Goal: Task Accomplishment & Management: Complete application form

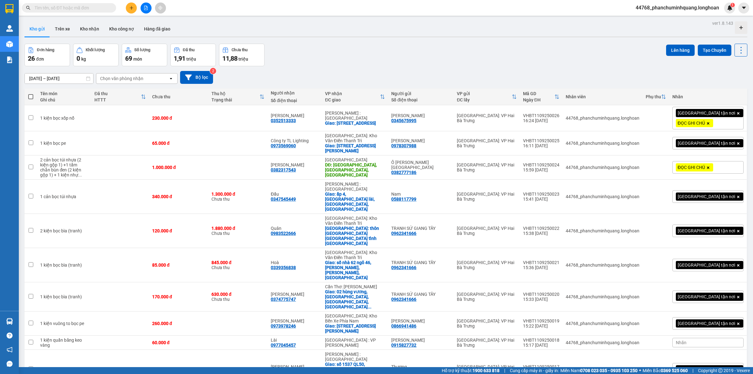
click at [718, 314] on div "100 / trang" at bounding box center [720, 310] width 38 height 11
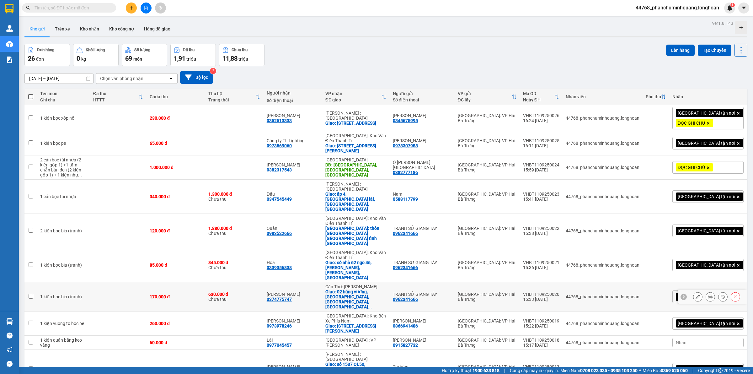
scroll to position [78, 0]
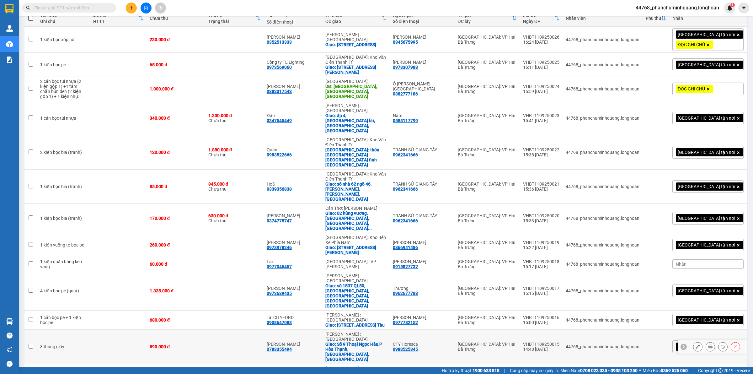
click at [695, 344] on icon at bounding box center [697, 346] width 4 height 4
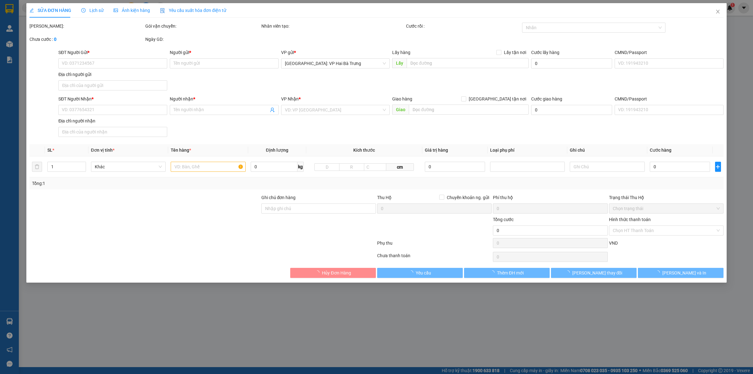
type input "0983525345"
type input "CTY Horesca"
type input "0783355494"
type input "[PERSON_NAME]"
checkbox input "true"
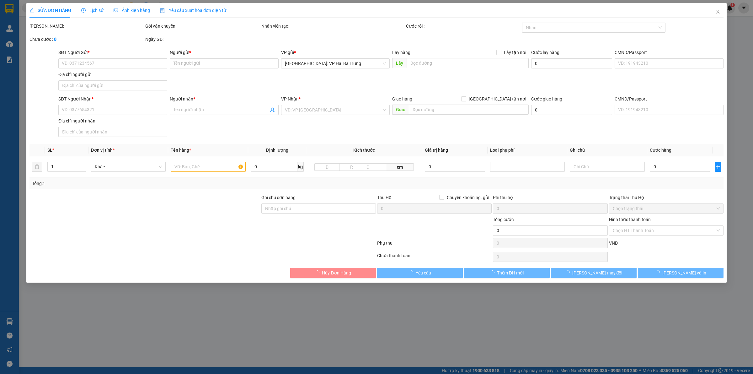
type input "Số 9 Thoại Ngọc Hầu,P Hòa Thạnh,Tân Phú,HCM"
type input "590.000"
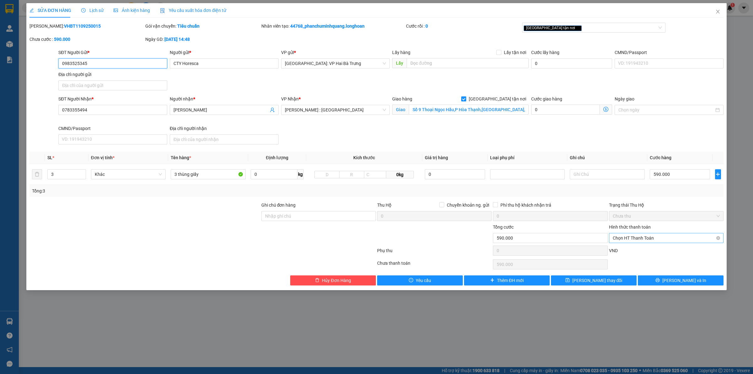
click at [666, 234] on span "Chọn HT Thanh Toán" at bounding box center [666, 237] width 107 height 9
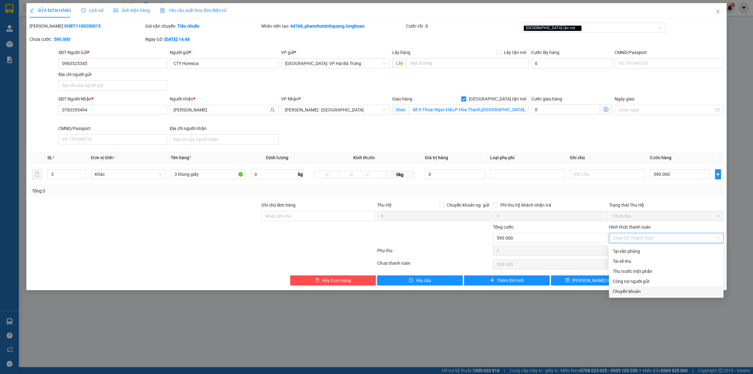
click at [637, 290] on div "Chuyển khoản" at bounding box center [666, 291] width 107 height 7
type input "0"
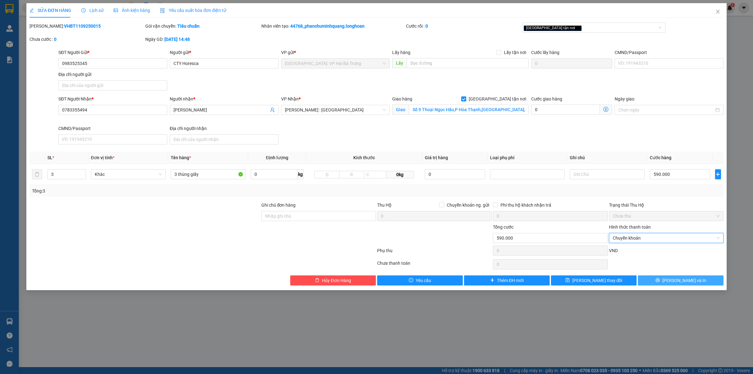
click at [668, 281] on button "[PERSON_NAME] và In" at bounding box center [681, 280] width 86 height 10
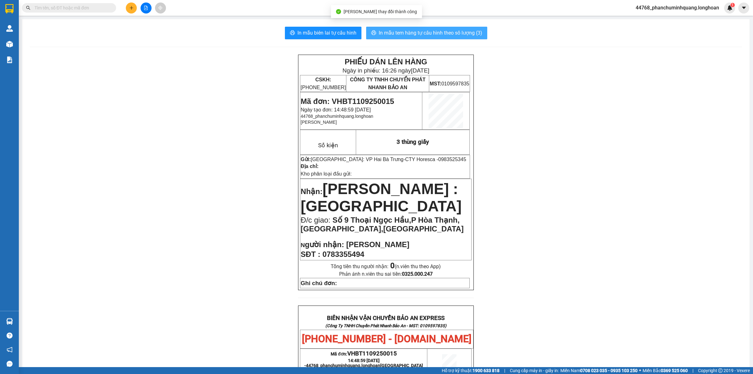
click at [406, 32] on span "In mẫu tem hàng tự cấu hình theo số lượng (3)" at bounding box center [431, 33] width 104 height 8
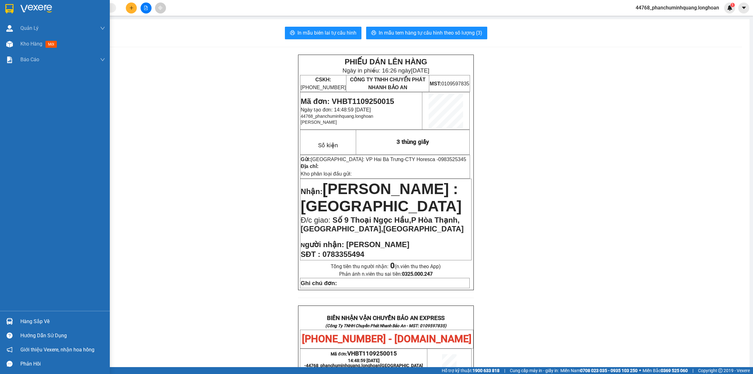
drag, startPoint x: 8, startPoint y: 8, endPoint x: 72, endPoint y: 93, distance: 106.2
click at [8, 8] on img at bounding box center [9, 8] width 8 height 9
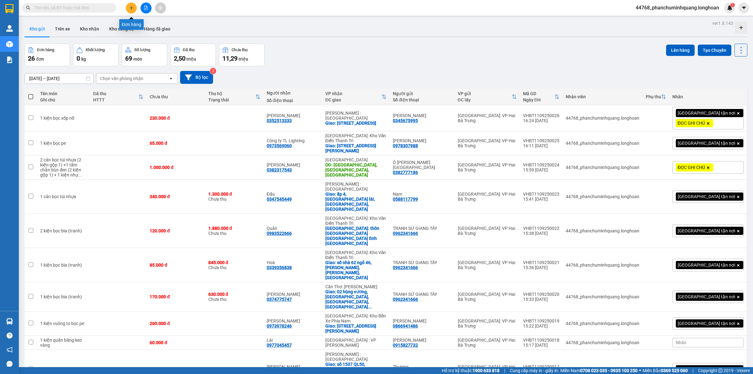
click at [131, 3] on button at bounding box center [131, 8] width 11 height 11
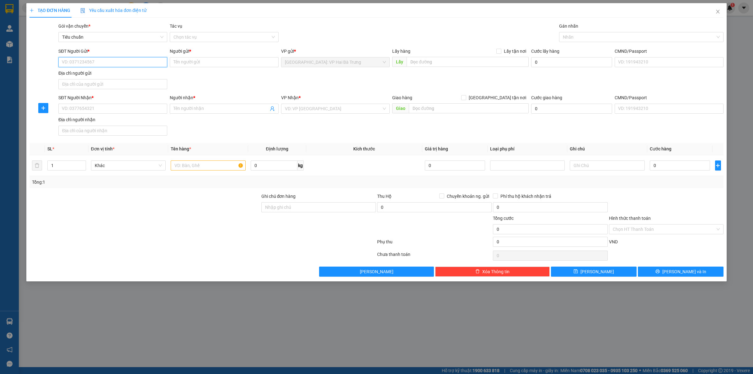
click at [135, 61] on input "SĐT Người Gửi *" at bounding box center [112, 62] width 109 height 10
type input "0906315668"
click at [130, 72] on div "0906315668 - Ô TÔ VIỆT NAM" at bounding box center [112, 75] width 101 height 7
type input "Ô TÔ [GEOGRAPHIC_DATA]"
type input "0906315668"
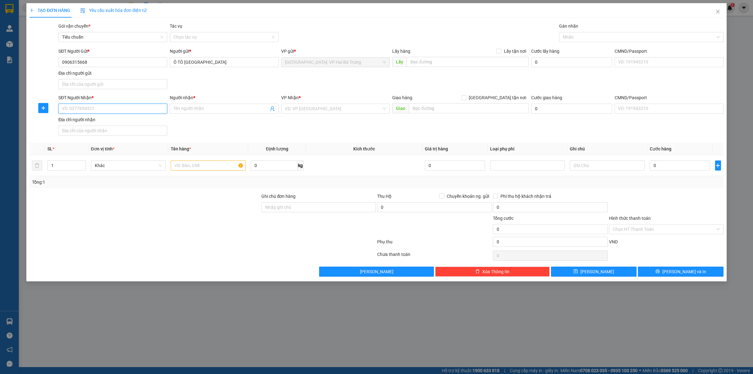
click at [137, 107] on input "SĐT Người Nhận *" at bounding box center [112, 109] width 109 height 10
click at [132, 120] on div "0707328243 - Phụ tùng minh tâm" at bounding box center [112, 121] width 101 height 7
type input "0707328243"
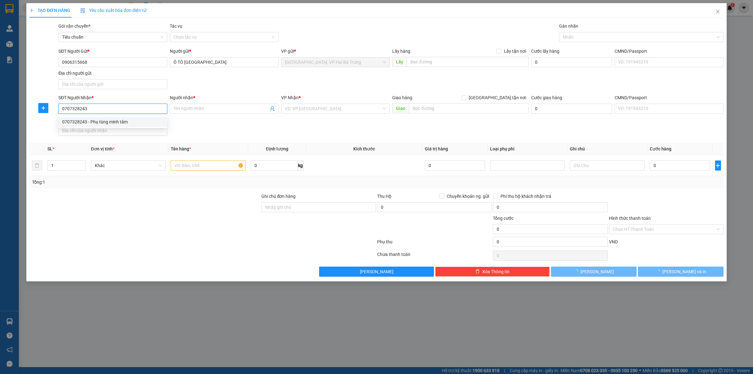
type input "Phụ tùng minh tâm"
checkbox input "true"
type input "đường bà đội, xã diên an, diên khánh, nha trang"
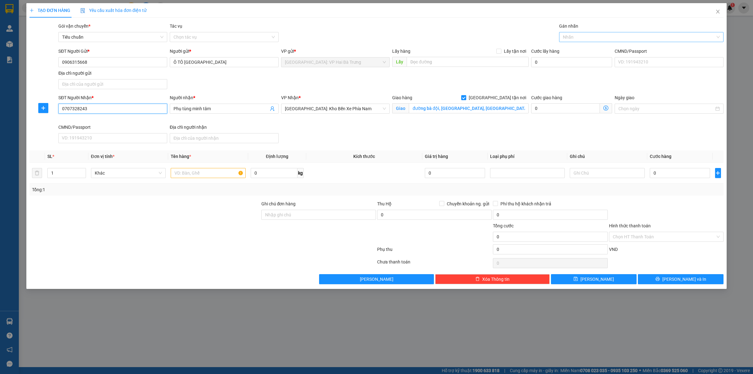
click at [576, 35] on div at bounding box center [638, 37] width 155 height 8
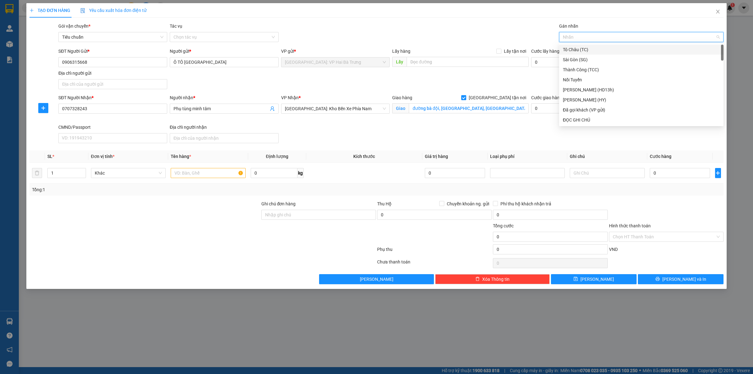
type input "G"
click at [567, 120] on div "[GEOGRAPHIC_DATA] tận nơi" at bounding box center [641, 119] width 157 height 7
click at [192, 173] on input "text" at bounding box center [208, 173] width 75 height 10
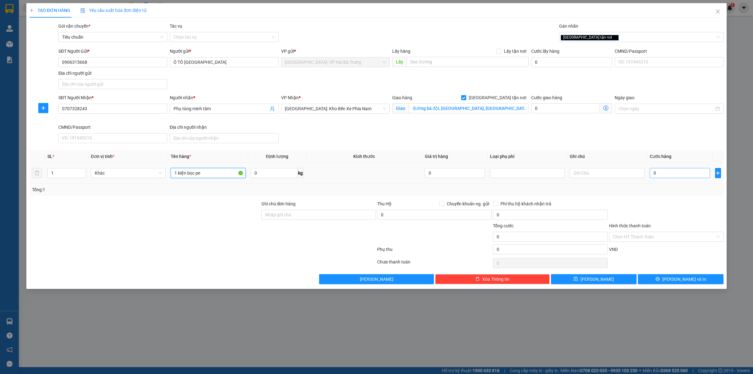
type input "1 kiện bọc pe"
click at [679, 178] on input "0" at bounding box center [680, 173] width 60 height 10
type input "2"
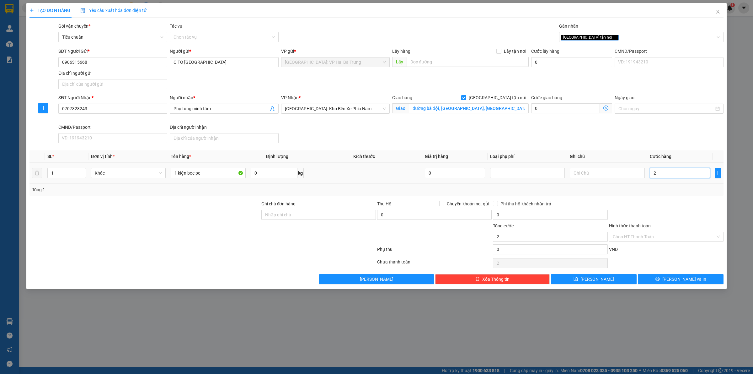
type input "22"
type input "220"
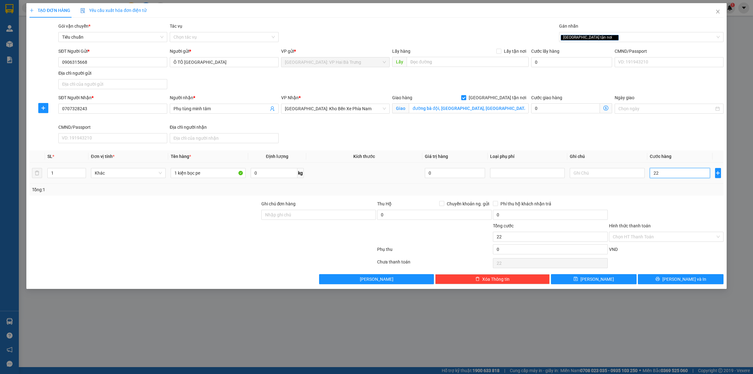
type input "220"
type input "2.200"
type input "22.000"
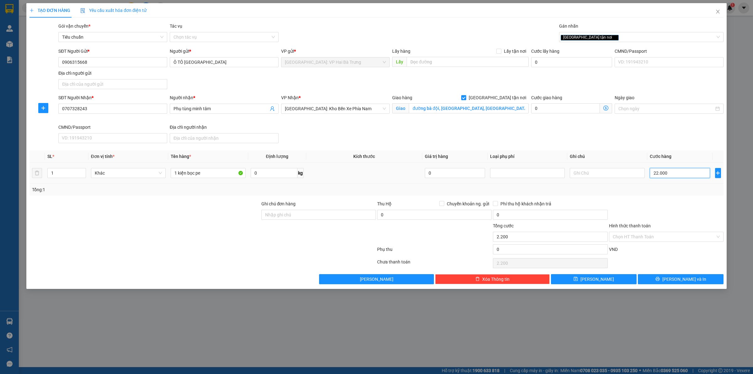
type input "22.000"
type input "220.000"
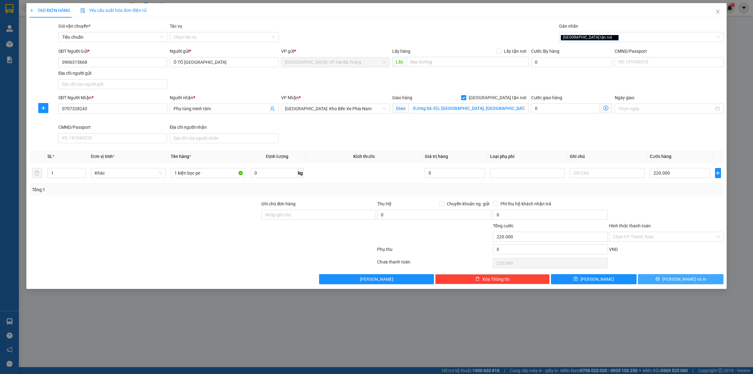
click at [654, 277] on button "[PERSON_NAME] và In" at bounding box center [681, 279] width 86 height 10
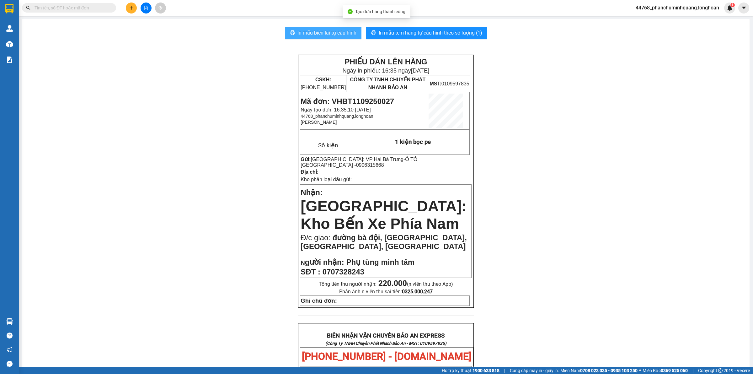
click at [306, 29] on button "In mẫu biên lai tự cấu hình" at bounding box center [323, 33] width 77 height 13
click at [460, 36] on span "In mẫu tem hàng tự cấu hình theo số lượng (1)" at bounding box center [431, 33] width 104 height 8
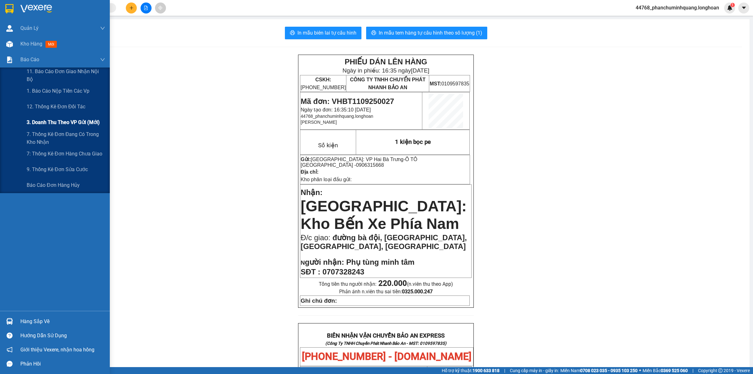
click at [51, 122] on span "3. Doanh Thu theo VP Gửi (mới)" at bounding box center [63, 122] width 73 height 8
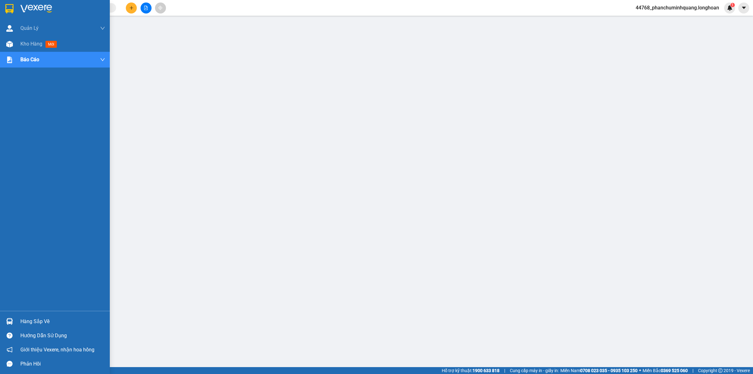
click at [13, 6] on img at bounding box center [9, 8] width 8 height 9
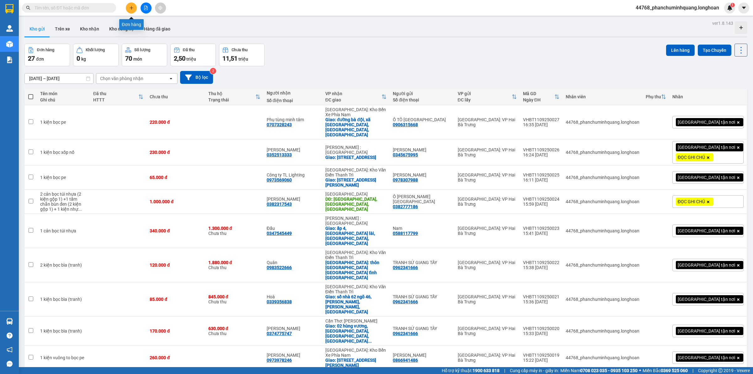
click at [129, 5] on button at bounding box center [131, 8] width 11 height 11
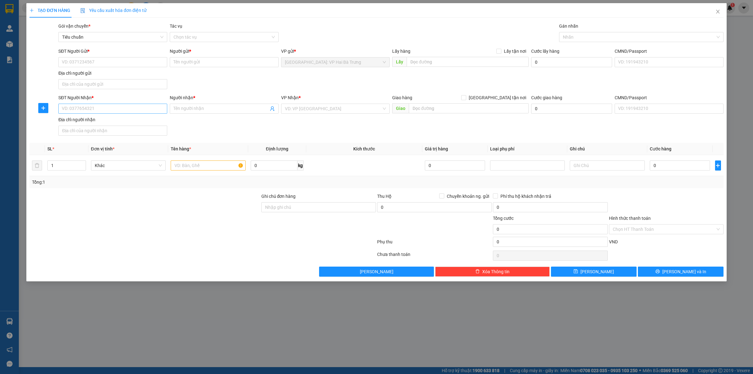
drag, startPoint x: 123, startPoint y: 115, endPoint x: 127, endPoint y: 113, distance: 4.6
click at [126, 113] on div "SĐT Người Nhận * VD: 0377654321" at bounding box center [112, 105] width 109 height 22
click at [135, 112] on input "SĐT Người Nhận *" at bounding box center [112, 109] width 109 height 10
click at [81, 122] on div "0973870138 - Gara An Xa" at bounding box center [112, 121] width 101 height 7
type input "0973870138"
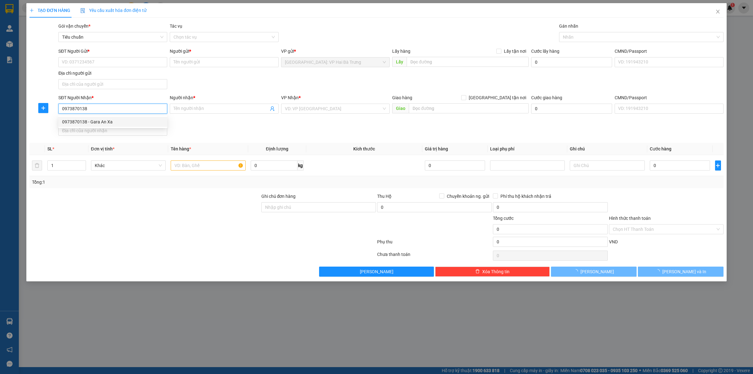
type input "Gara An Xa"
checkbox input "true"
type input "38 dương thị giang, tân thới, quận 12, hcm"
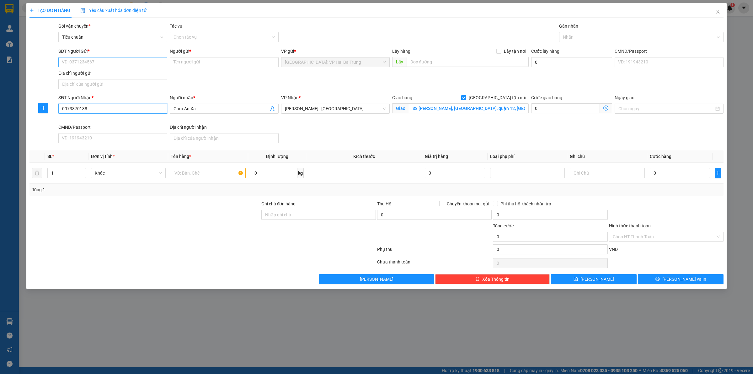
type input "0973870138"
click at [120, 62] on input "SĐT Người Gửi *" at bounding box center [112, 62] width 109 height 10
click at [114, 74] on div "0964115174 - A Tùng" at bounding box center [112, 75] width 101 height 7
type input "0964115174"
type input "A Tùng"
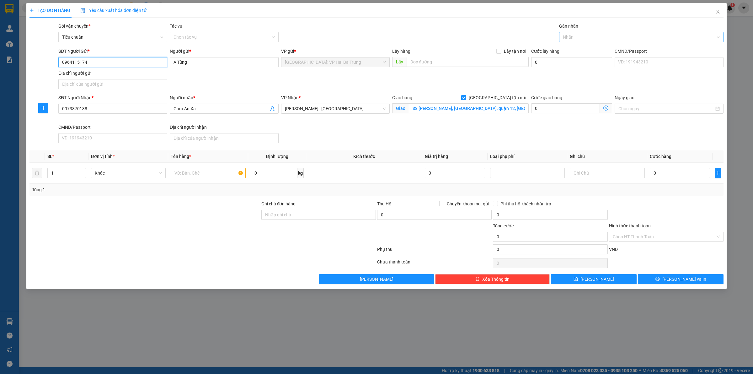
click at [587, 37] on div at bounding box center [638, 37] width 155 height 8
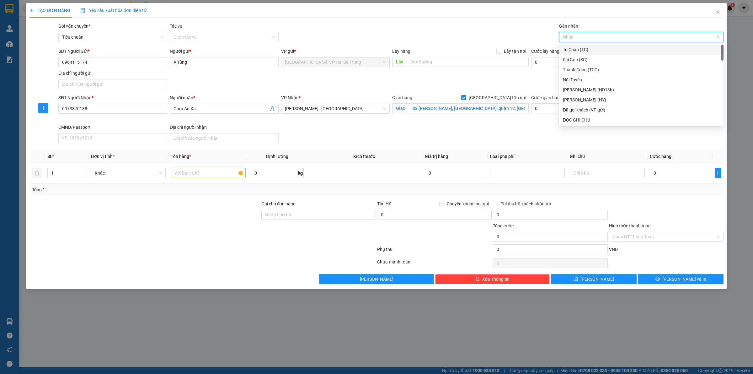
type input "G"
click at [582, 122] on div "[GEOGRAPHIC_DATA] tận nơi" at bounding box center [641, 119] width 157 height 7
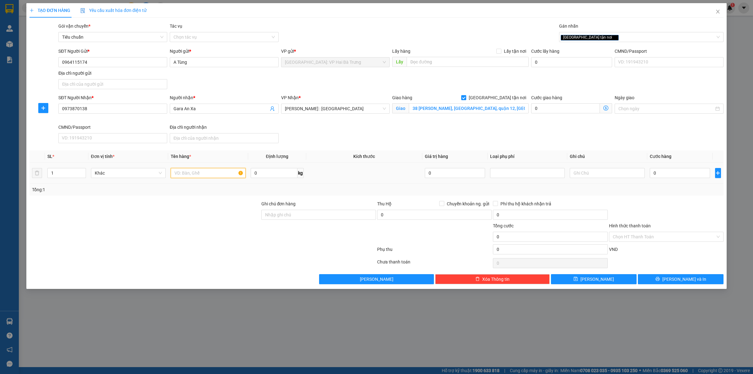
click at [182, 172] on input "text" at bounding box center [208, 173] width 75 height 10
type input "1 kiện dài bọc pe + 1 cabo bọc bìa"
type input "2"
click at [82, 170] on span "up" at bounding box center [83, 171] width 4 height 4
click at [668, 173] on input "0" at bounding box center [680, 173] width 60 height 10
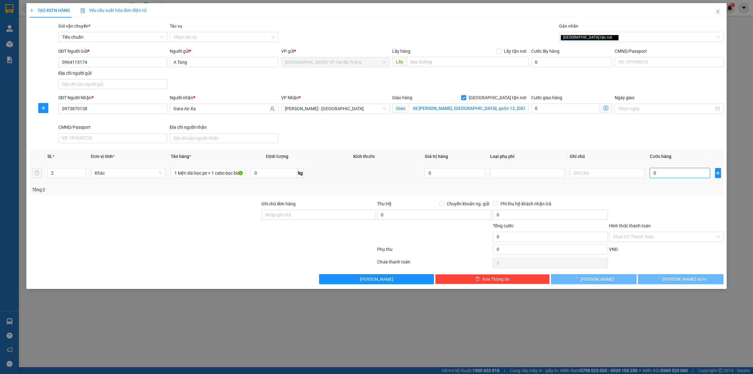
type input "2"
type input "25"
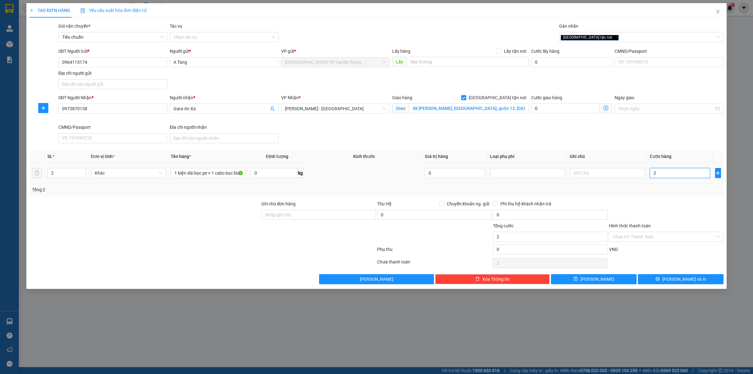
type input "25"
type input "2"
type input "0"
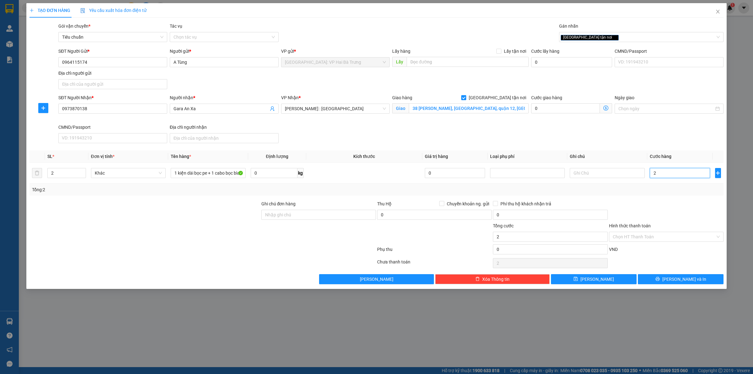
type input "0"
click at [683, 178] on input "0" at bounding box center [680, 173] width 60 height 10
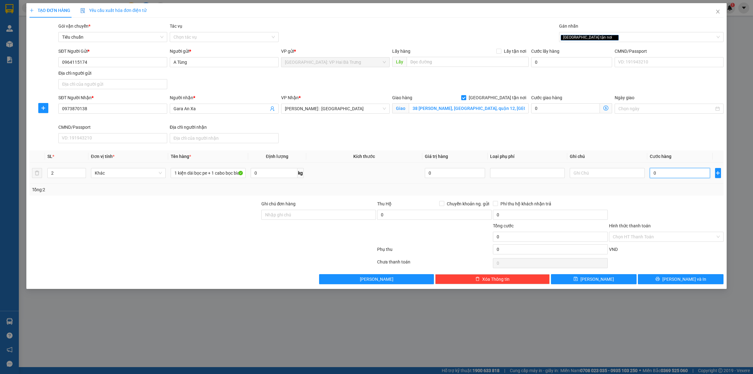
type input "6"
type input "60"
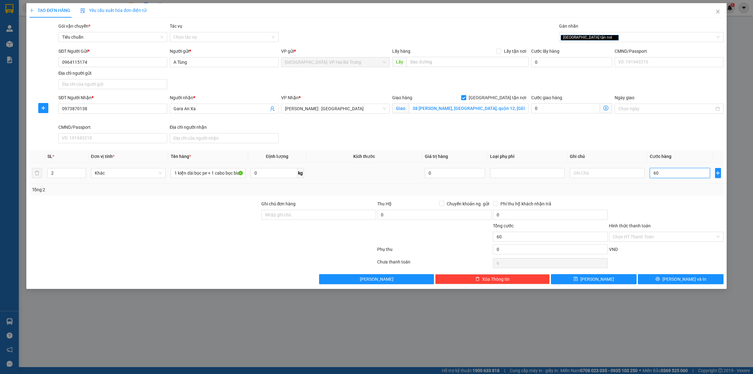
type input "60"
type input "600"
type input "6.000"
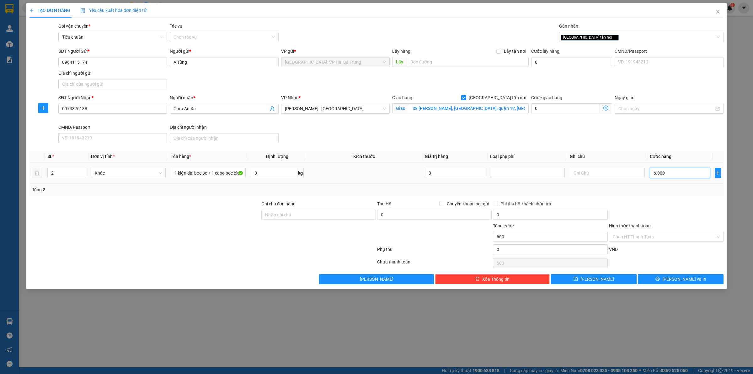
type input "6.000"
type input "60.000"
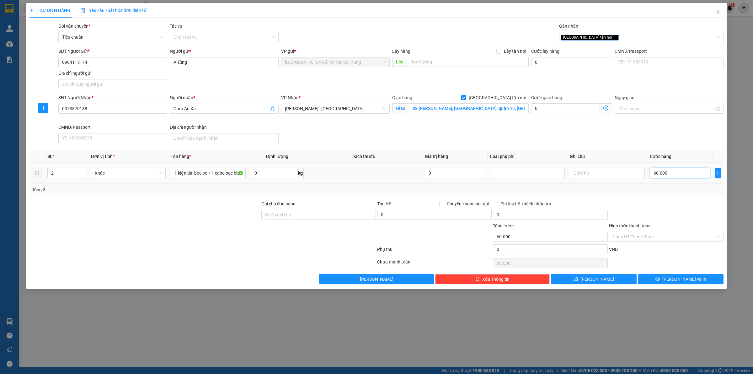
type input "600.000"
click at [663, 280] on button "[PERSON_NAME] và In" at bounding box center [681, 279] width 86 height 10
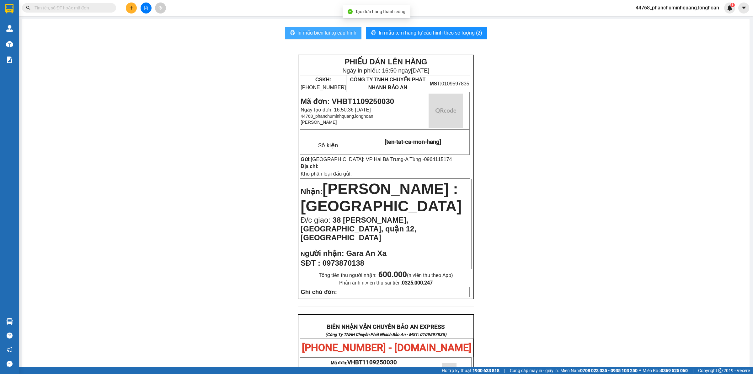
drag, startPoint x: 296, startPoint y: 30, endPoint x: 296, endPoint y: 23, distance: 6.9
click at [297, 30] on span "In mẫu biên lai tự cấu hình" at bounding box center [326, 33] width 59 height 8
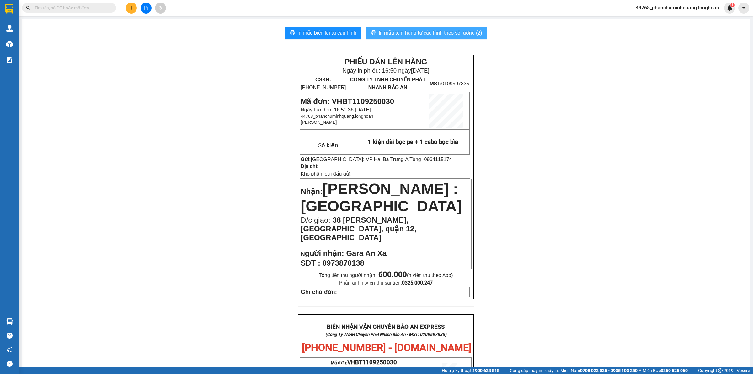
click at [447, 27] on div "In mẫu biên lai tự cấu hình In mẫu tem hàng tự cấu hình theo số lượng (2) PHIẾU…" at bounding box center [385, 332] width 727 height 626
click at [451, 29] on button "In mẫu tem hàng tự cấu hình theo số lượng (2)" at bounding box center [426, 33] width 121 height 13
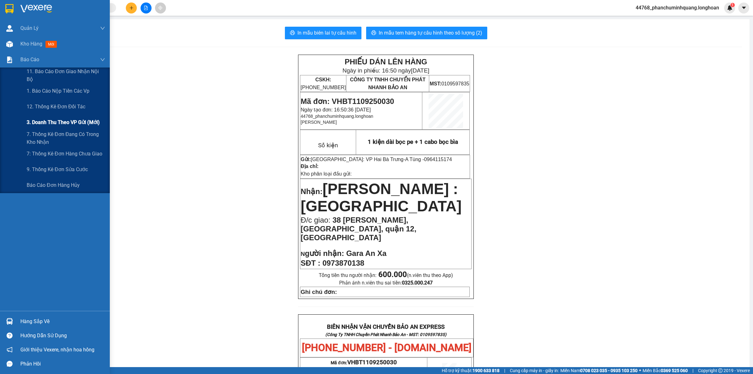
click at [73, 123] on span "3. Doanh Thu theo VP Gửi (mới)" at bounding box center [63, 122] width 73 height 8
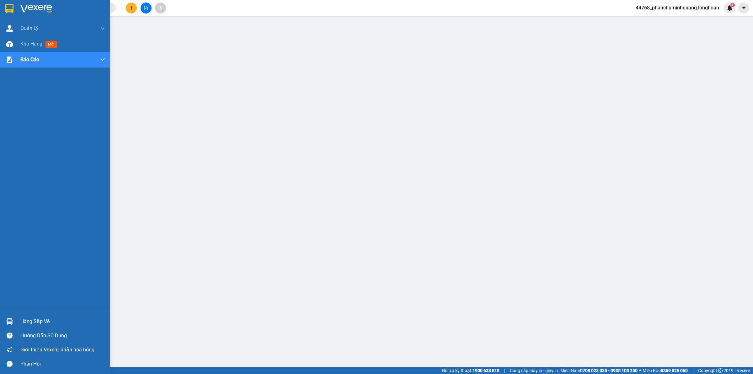
click at [12, 5] on img at bounding box center [9, 8] width 8 height 9
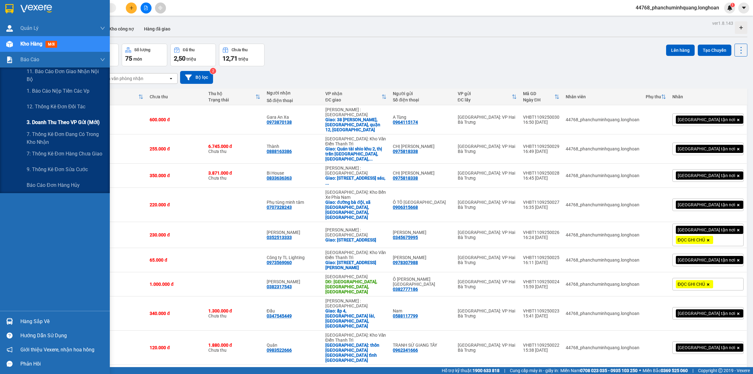
click at [57, 118] on div "3. Doanh Thu theo VP Gửi (mới)" at bounding box center [66, 123] width 78 height 16
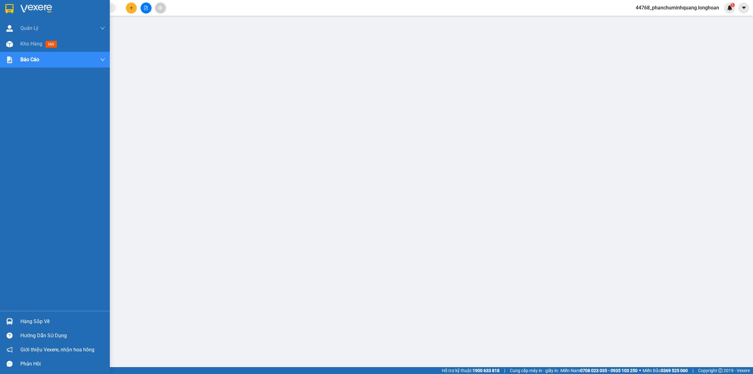
click at [7, 8] on img at bounding box center [9, 8] width 8 height 9
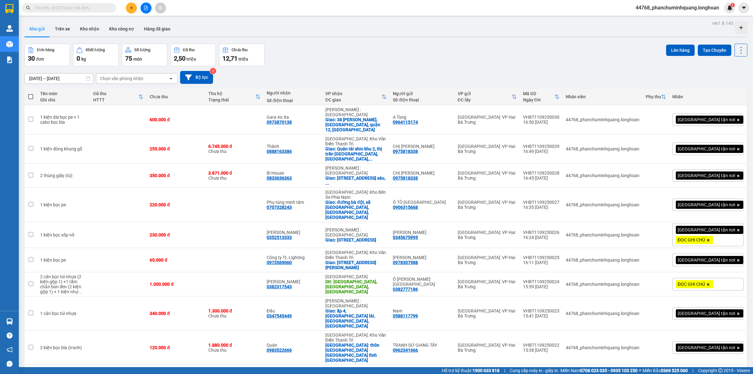
drag, startPoint x: 429, startPoint y: 3, endPoint x: 350, endPoint y: 61, distance: 97.6
click at [350, 61] on div "Đơn hàng 30 đơn Khối lượng 0 kg Số lượng 75 món Đã thu 2,50 triệu Chưa thu 12,7…" at bounding box center [385, 55] width 723 height 23
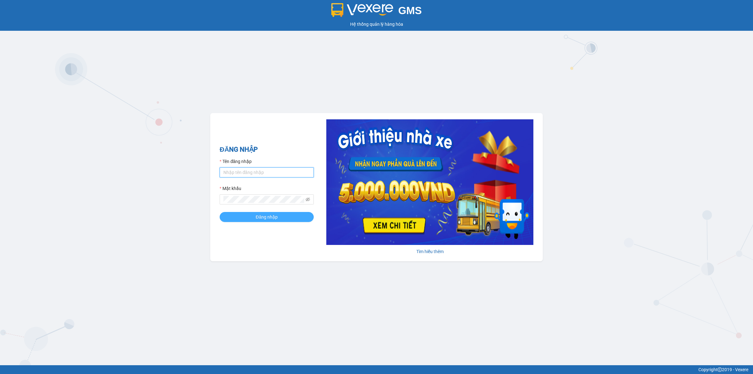
type input "phanchuminhquang.longhoan"
click at [274, 218] on span "Đăng nhập" at bounding box center [267, 216] width 22 height 7
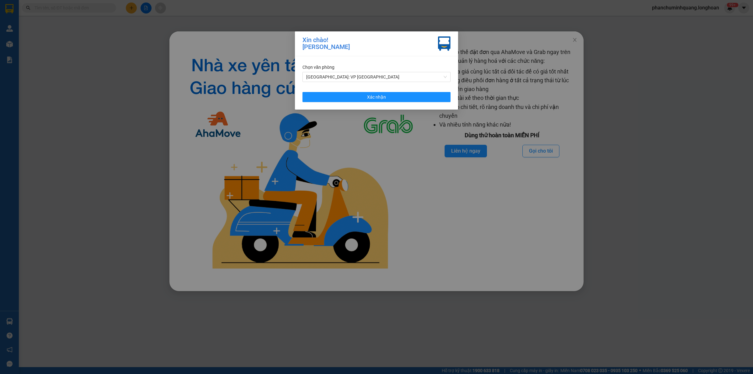
click at [398, 82] on div "Chọn văn phòng [GEOGRAPHIC_DATA]: VP Quận [GEOGRAPHIC_DATA] Xác nhận" at bounding box center [376, 82] width 163 height 53
click at [408, 77] on span "[GEOGRAPHIC_DATA]: VP [GEOGRAPHIC_DATA]" at bounding box center [376, 76] width 141 height 9
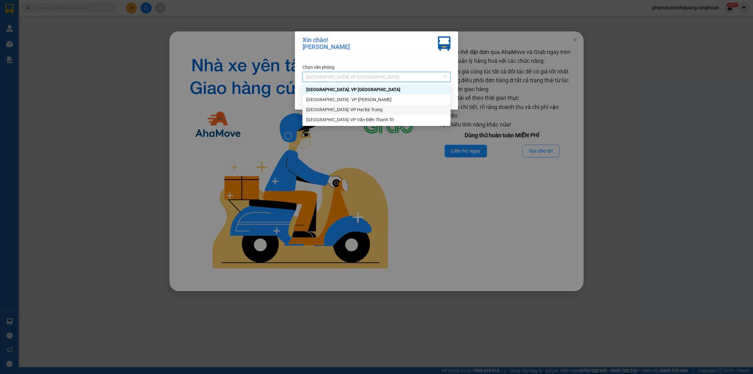
click at [372, 108] on div "[GEOGRAPHIC_DATA]: VP Hai Bà Trưng" at bounding box center [376, 109] width 141 height 7
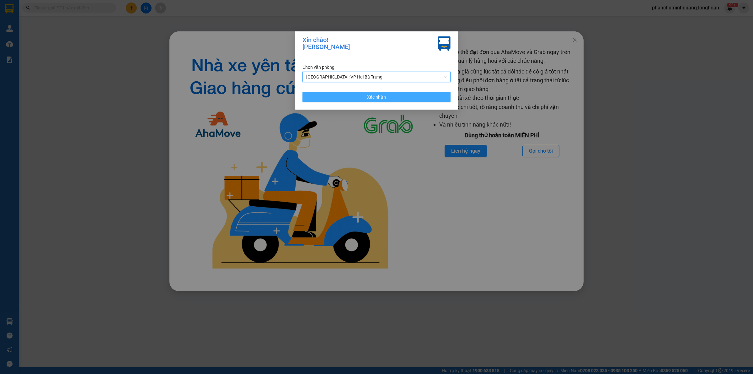
click at [391, 96] on button "Xác nhận" at bounding box center [376, 97] width 148 height 10
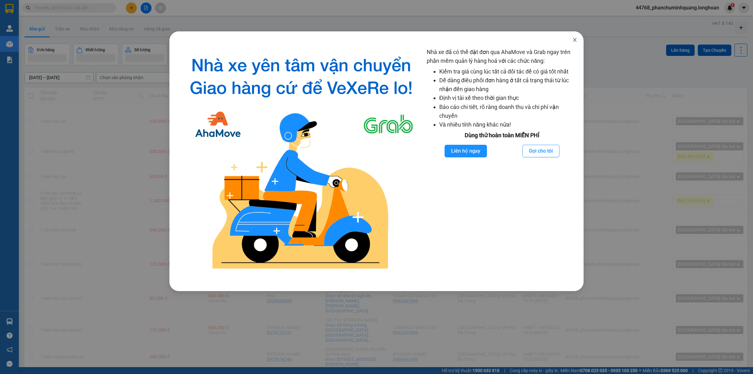
click at [573, 40] on icon "close" at bounding box center [574, 39] width 5 height 5
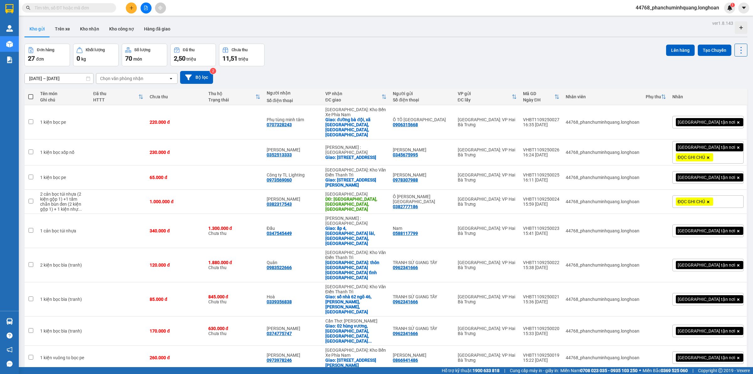
drag, startPoint x: 71, startPoint y: 8, endPoint x: 74, endPoint y: 8, distance: 3.2
click at [71, 8] on input "text" at bounding box center [72, 7] width 74 height 7
paste input "0975818338"
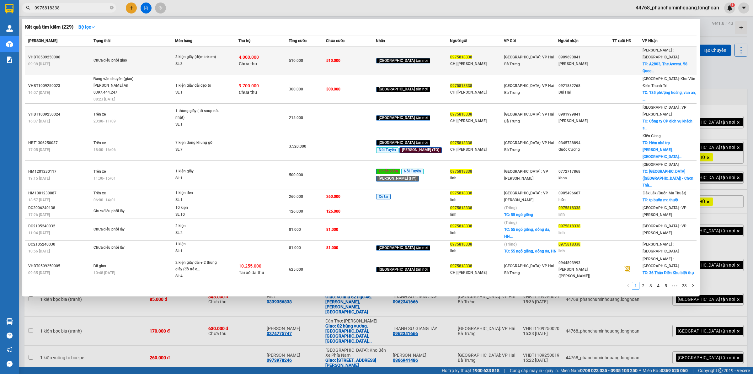
type input "0975818338"
click at [238, 58] on span "3 kiện giấy (đệm trẻ em) SL: 3" at bounding box center [206, 60] width 63 height 13
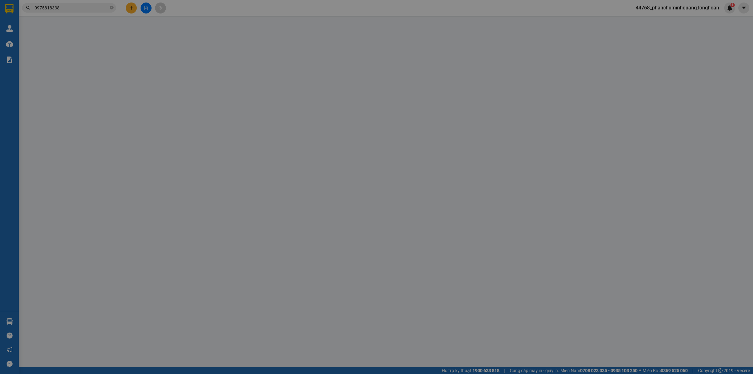
type input "0975818338"
type input "CHỊ [PERSON_NAME]"
type input "0909690841"
type input "[PERSON_NAME]"
checkbox input "true"
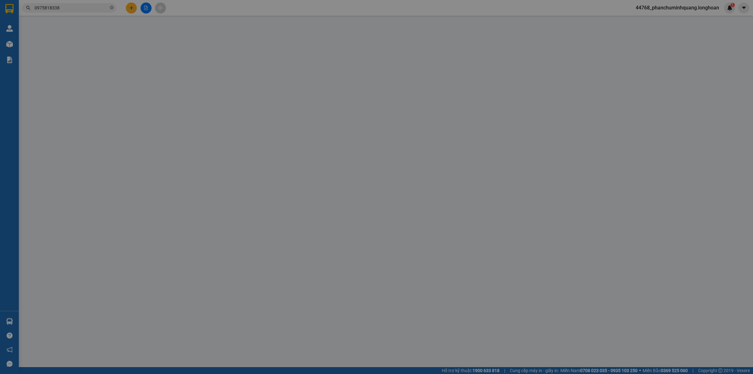
type input "A2803, The Ascent. [STREET_ADDRESS]"
type input "T 2 THÙNG"
type input "510.000"
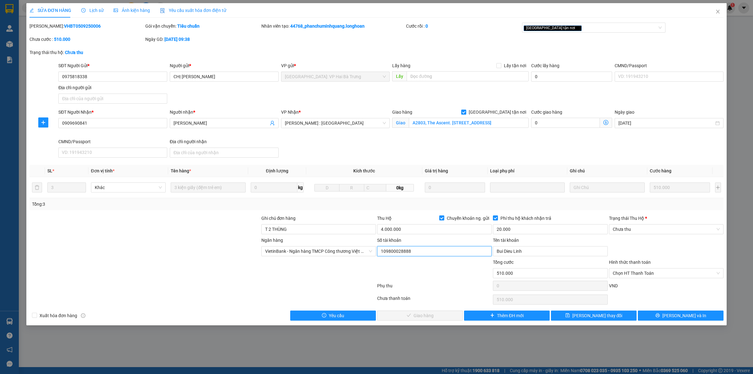
click at [443, 251] on input "109800028888" at bounding box center [434, 251] width 115 height 10
click at [553, 250] on input "Bui Dieu Linh" at bounding box center [550, 251] width 115 height 10
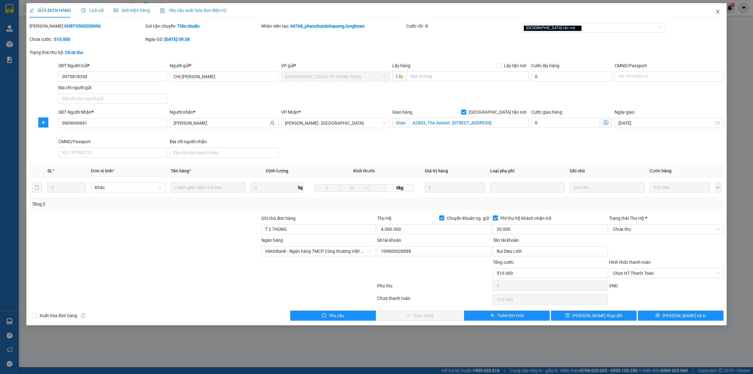
click at [717, 12] on icon "close" at bounding box center [717, 11] width 5 height 5
